Goal: Check status

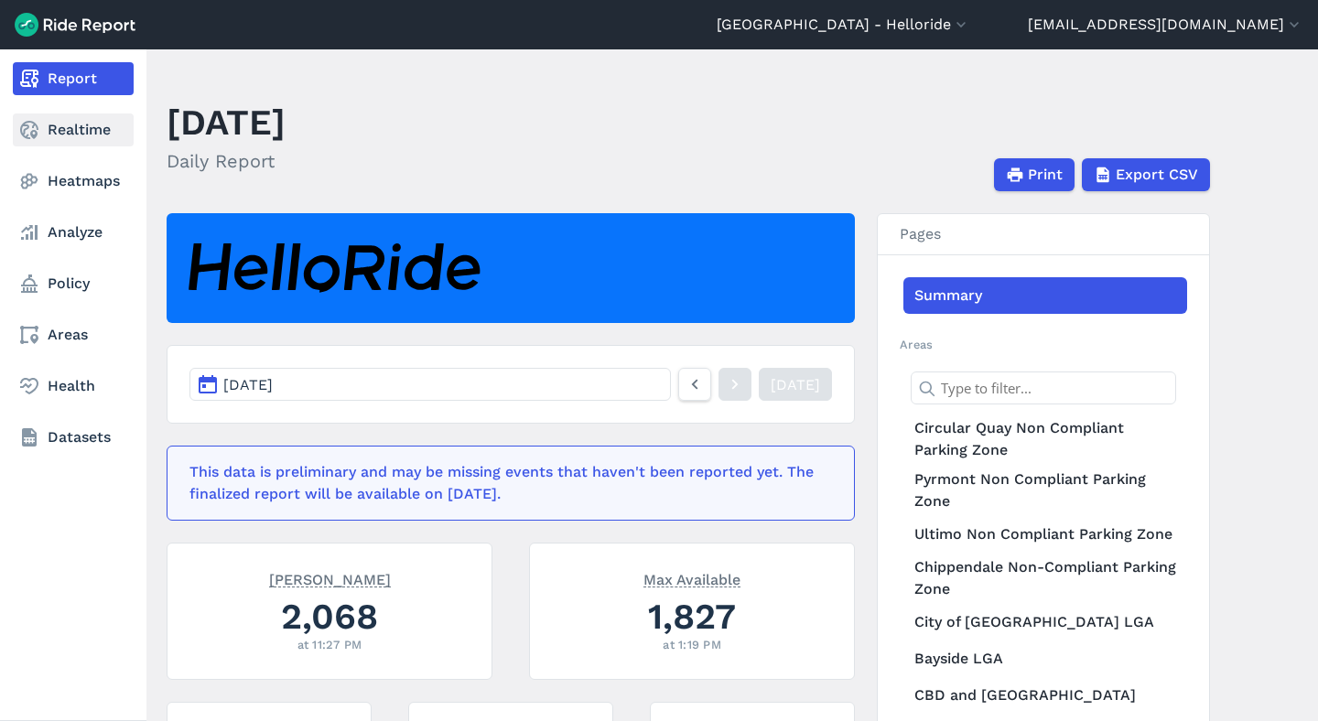
click at [23, 127] on icon at bounding box center [29, 130] width 22 height 22
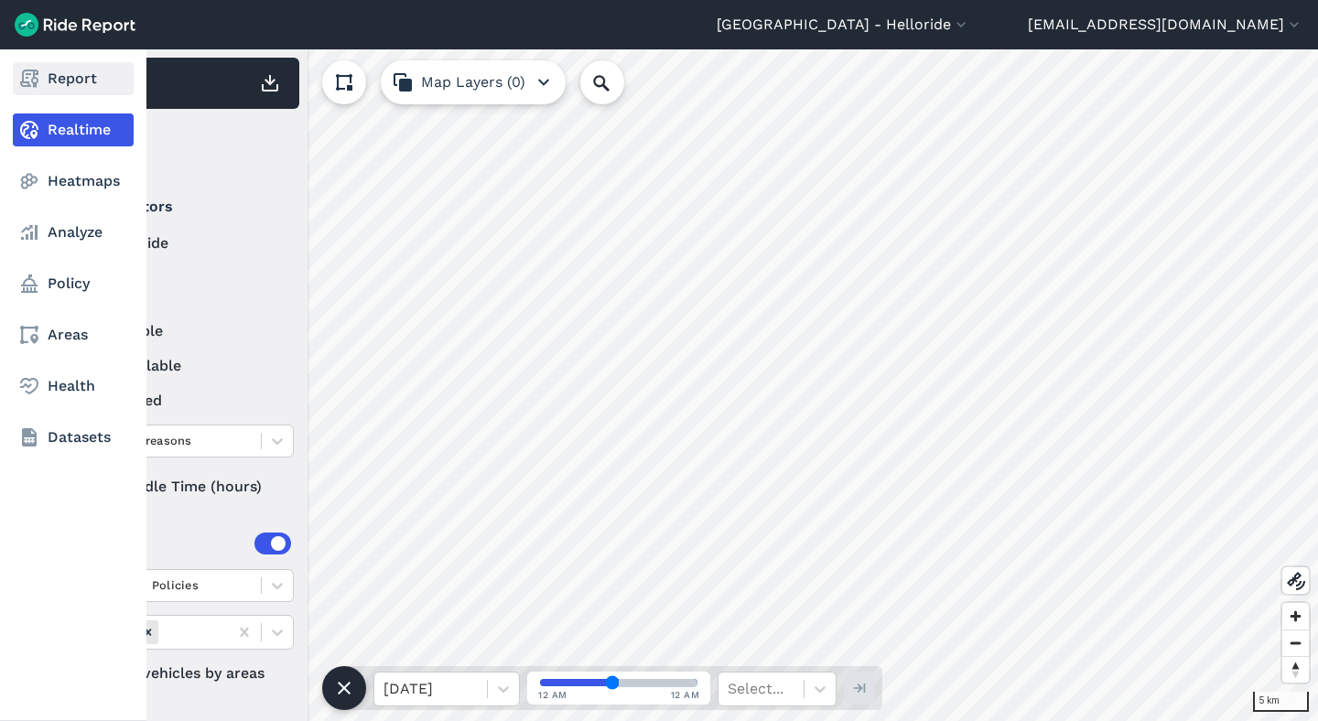
click at [76, 74] on link "Report" at bounding box center [73, 78] width 121 height 33
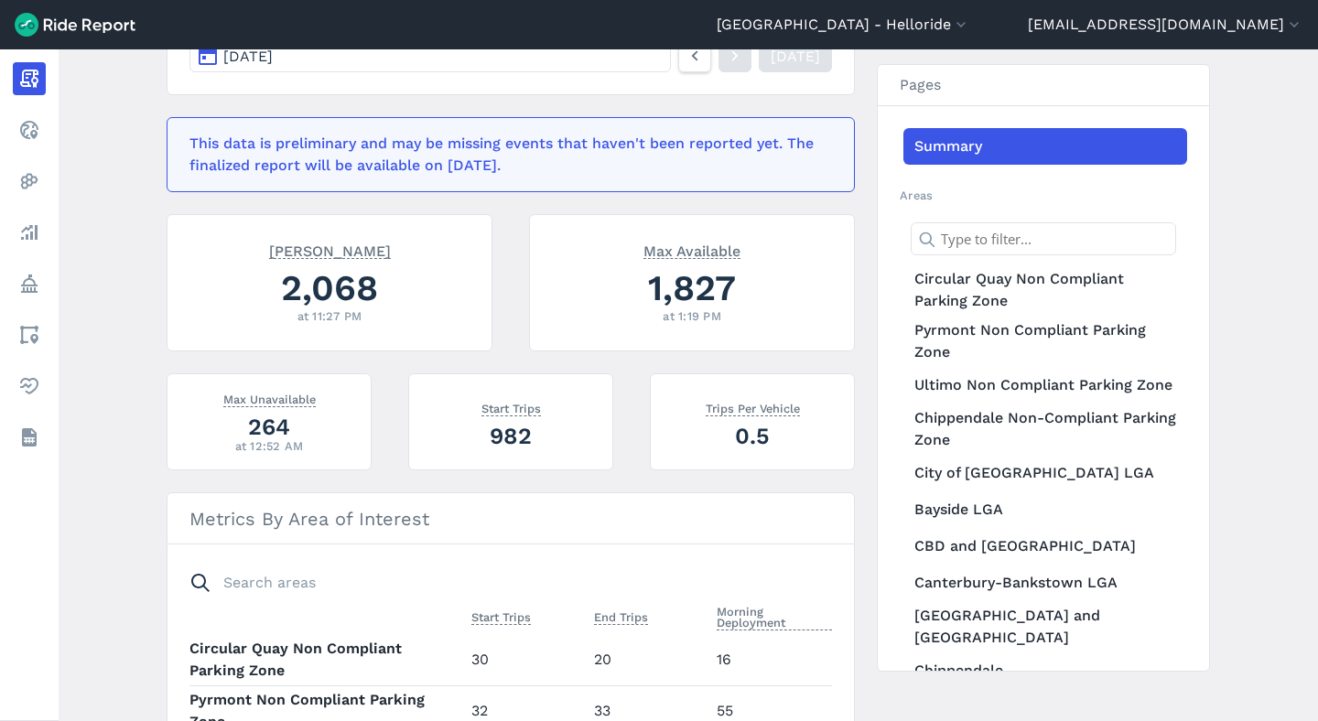
scroll to position [308, 0]
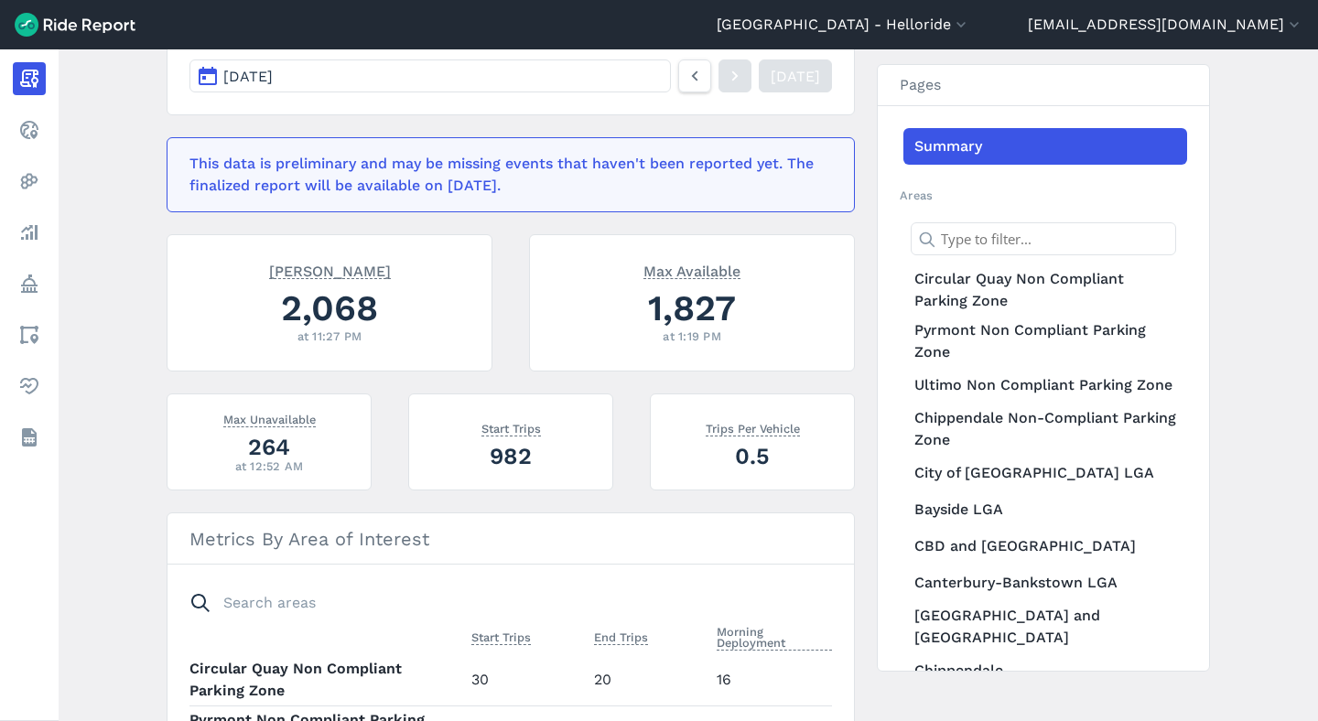
click at [279, 442] on div "264" at bounding box center [268, 447] width 159 height 32
click at [278, 442] on div "264" at bounding box center [268, 447] width 159 height 32
click at [290, 447] on div "264" at bounding box center [268, 447] width 159 height 32
click at [270, 447] on div "264" at bounding box center [268, 447] width 159 height 32
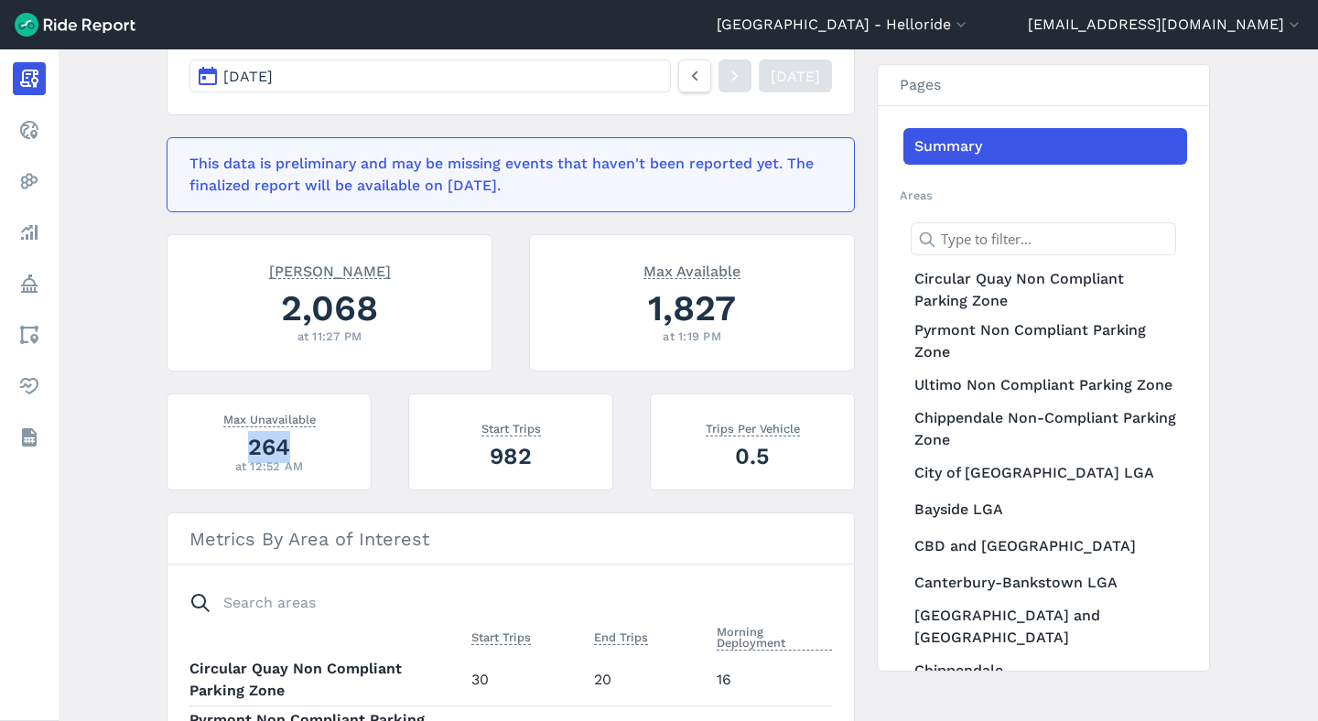
click at [270, 447] on div "264" at bounding box center [268, 447] width 159 height 32
click at [294, 449] on div "264" at bounding box center [268, 447] width 159 height 32
click at [276, 448] on div "264" at bounding box center [268, 447] width 159 height 32
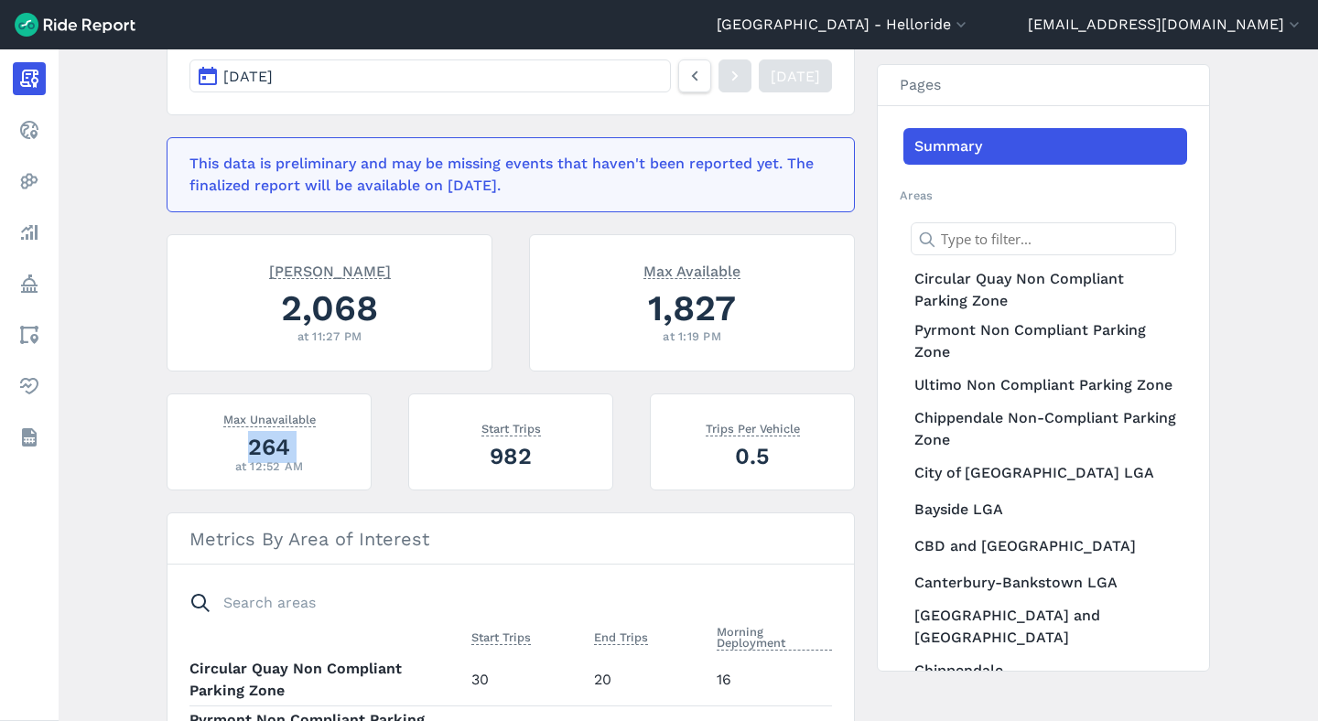
click at [276, 448] on div "264" at bounding box center [268, 447] width 159 height 32
click at [256, 449] on div "264" at bounding box center [268, 447] width 159 height 32
